Goal: Information Seeking & Learning: Learn about a topic

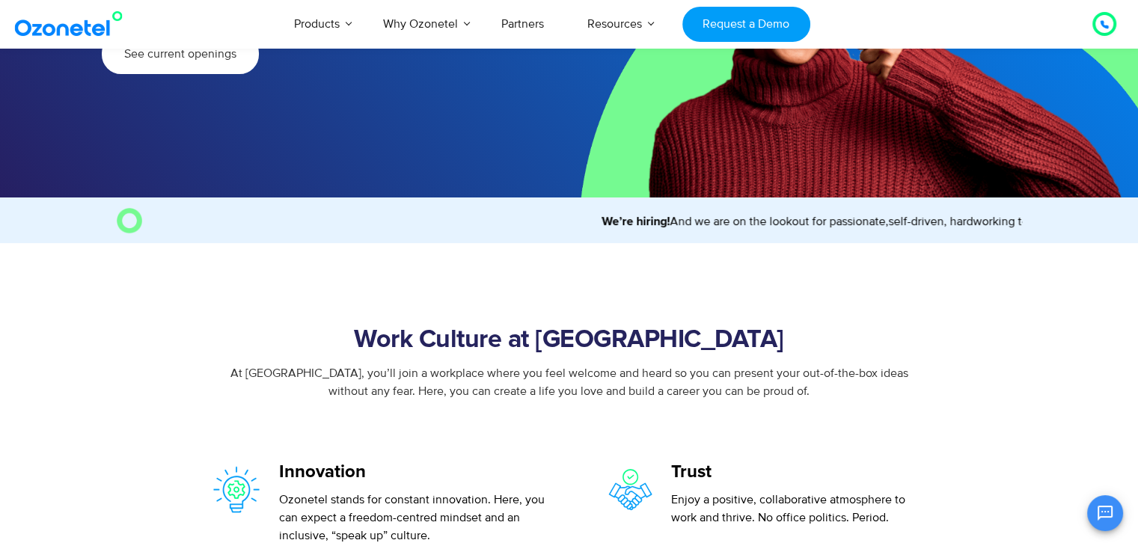
scroll to position [293, 0]
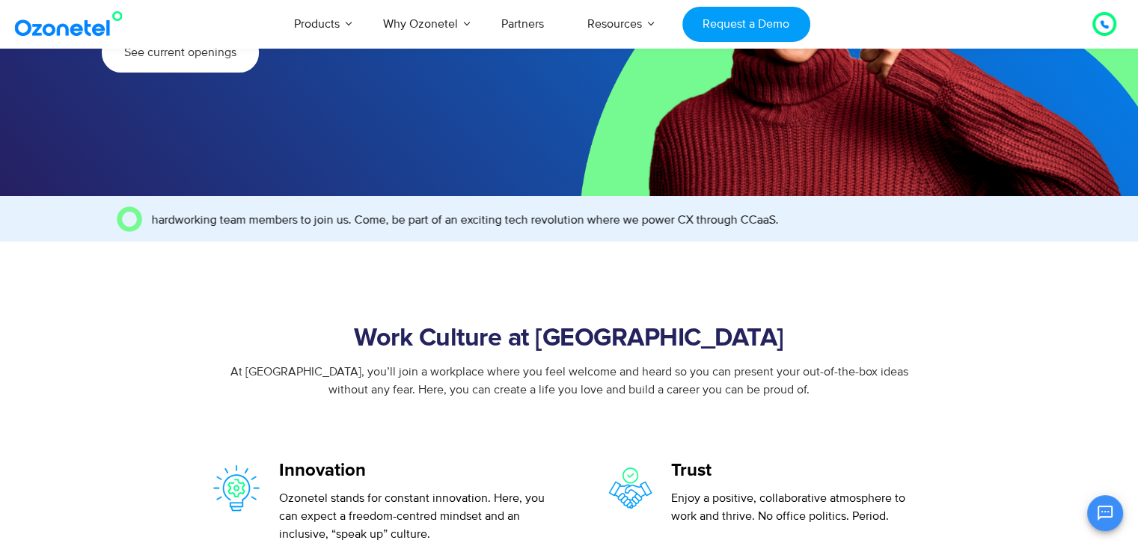
click at [383, 324] on h2 "Work Culture at [GEOGRAPHIC_DATA]" at bounding box center [569, 339] width 839 height 30
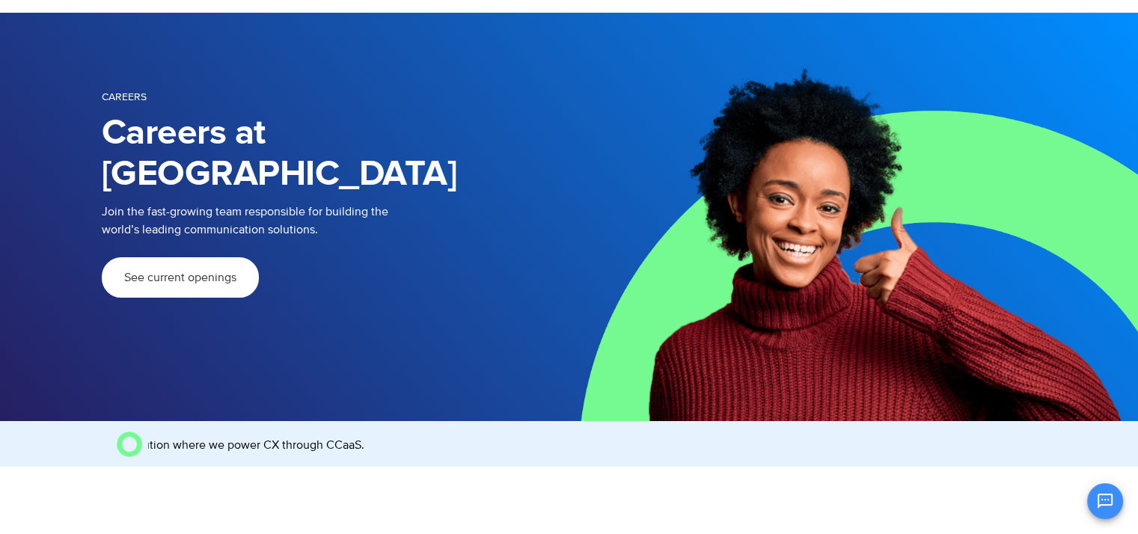
scroll to position [0, 0]
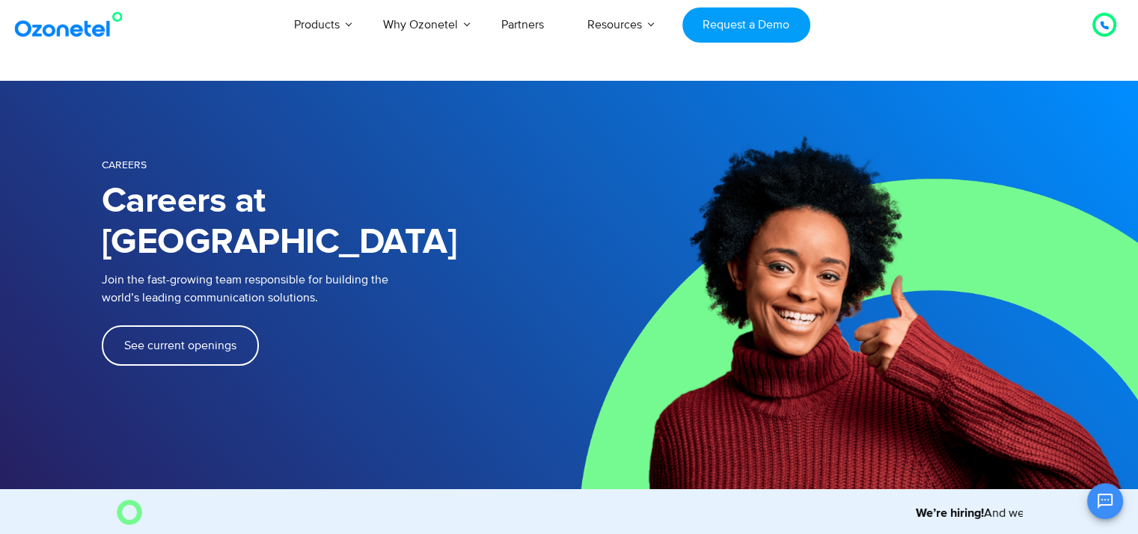
click at [161, 340] on span "See current openings" at bounding box center [180, 346] width 112 height 12
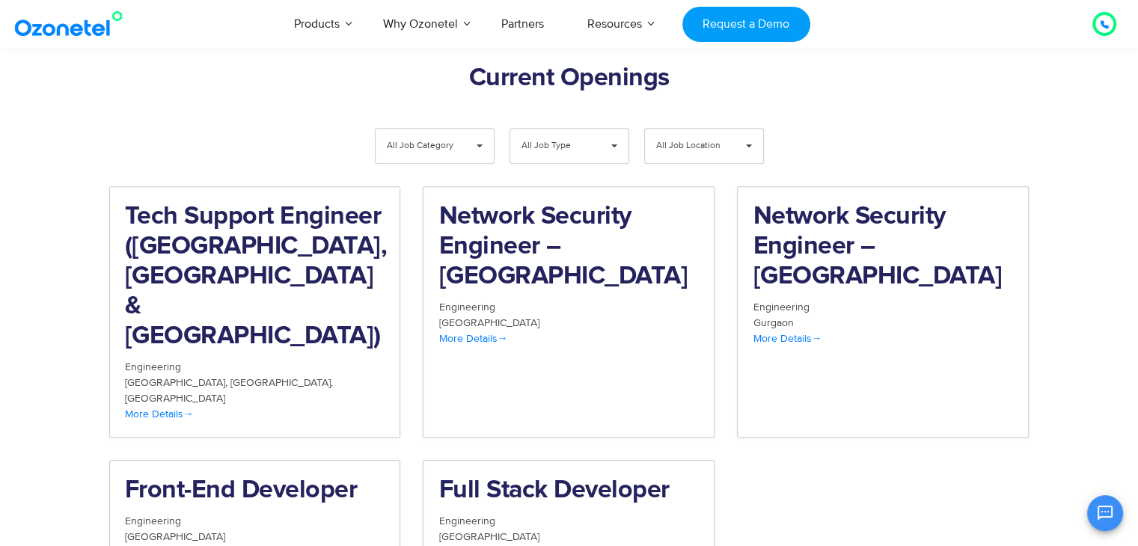
scroll to position [1549, 0]
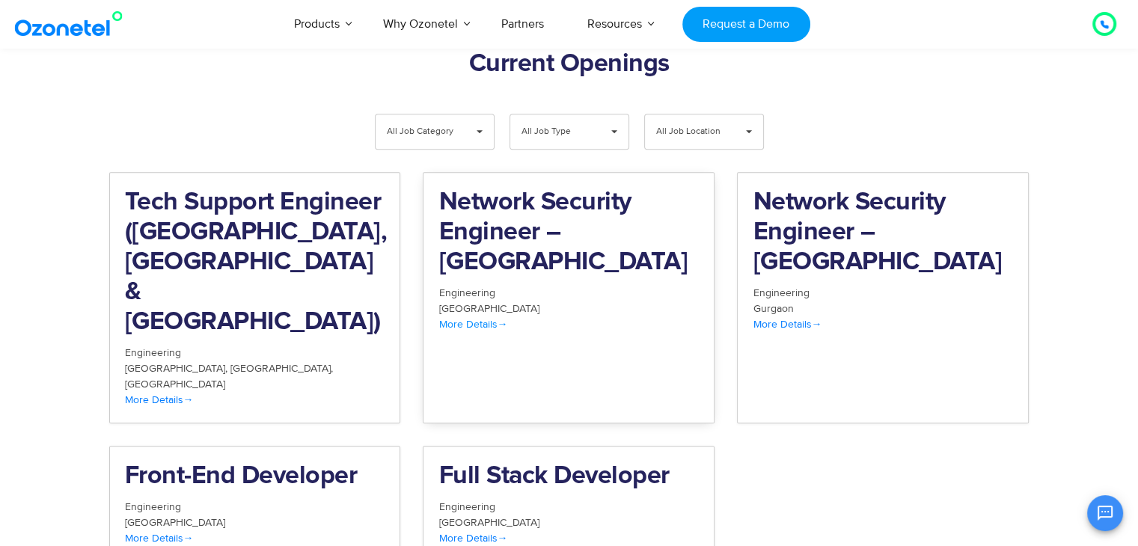
click at [488, 188] on h2 "Network Security Engineer – [GEOGRAPHIC_DATA]" at bounding box center [568, 233] width 260 height 90
click at [802, 318] on span "More Details" at bounding box center [786, 324] width 69 height 13
click at [170, 393] on span "More Details" at bounding box center [159, 399] width 69 height 13
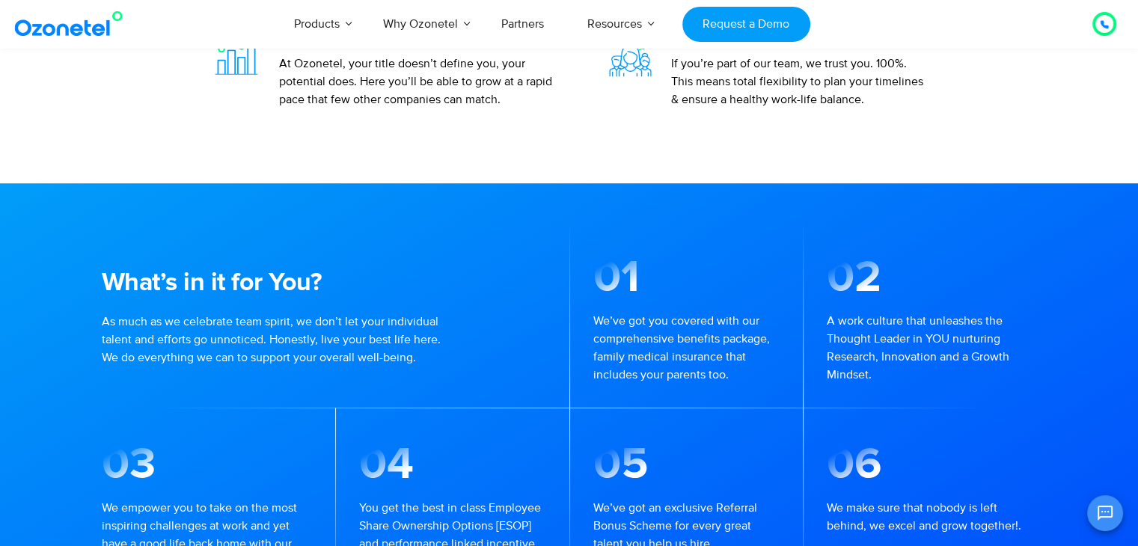
scroll to position [859, 0]
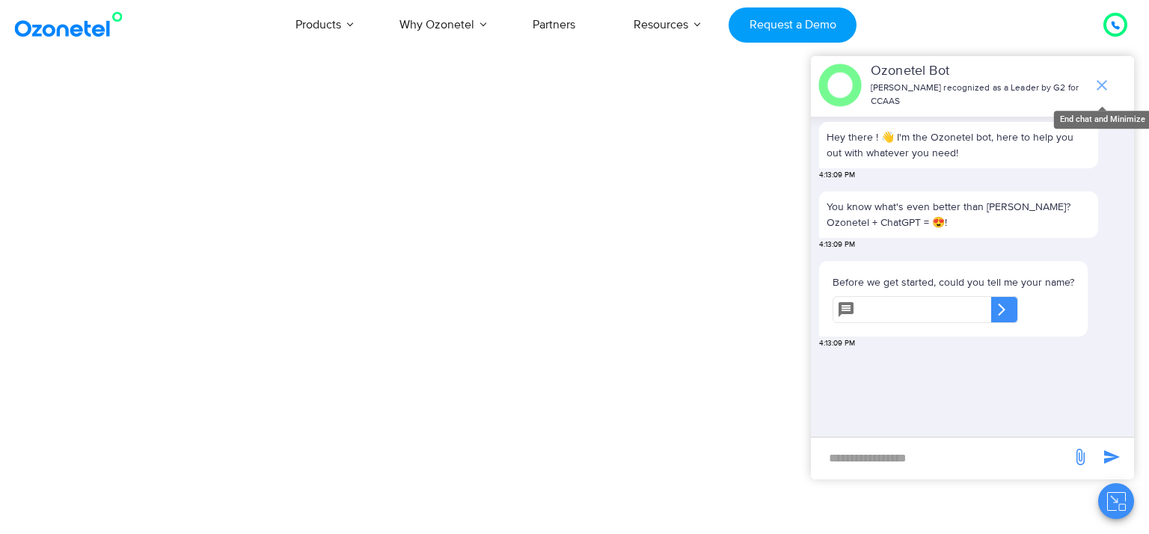
click at [1104, 79] on icon "end chat or minimize" at bounding box center [1102, 85] width 18 height 18
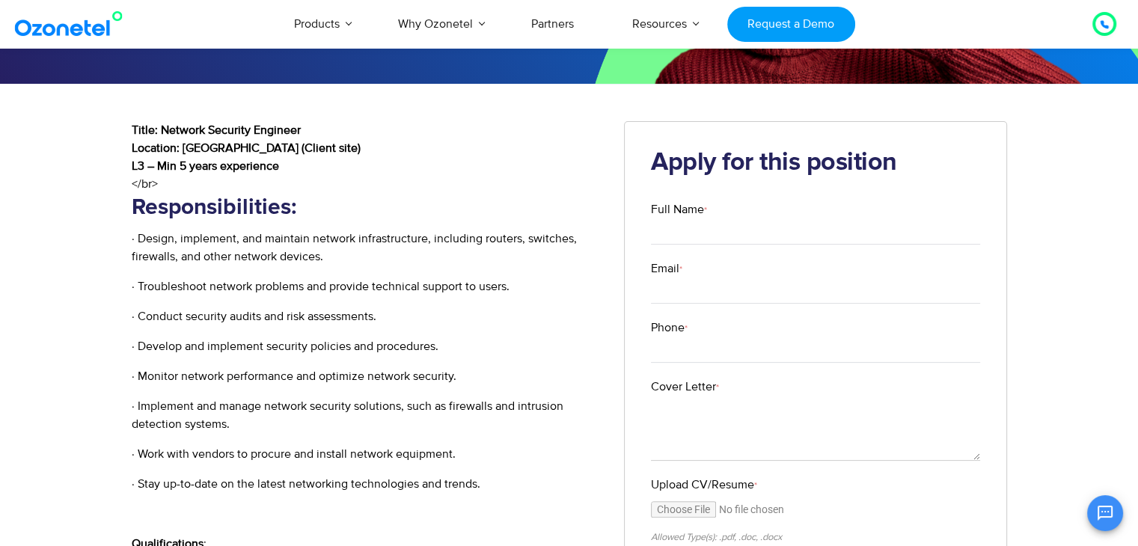
scroll to position [277, 0]
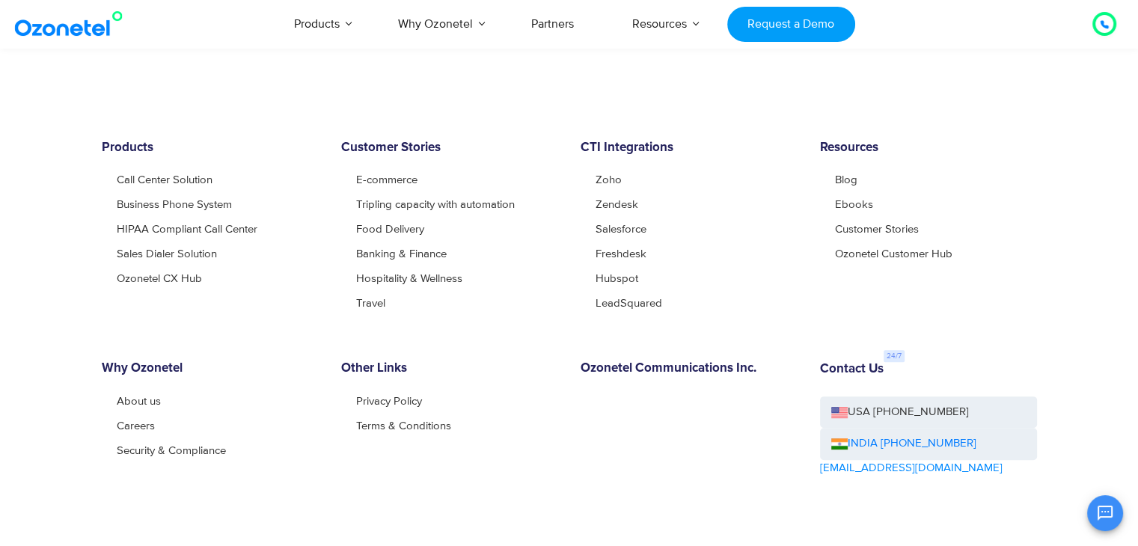
scroll to position [506, 0]
